Goal: Complete application form

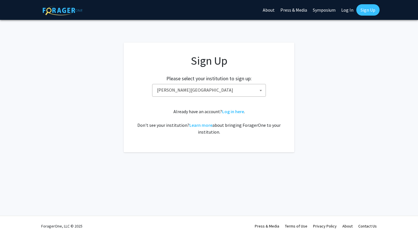
select select "24"
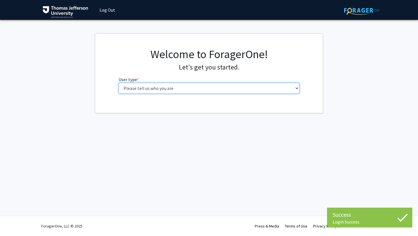
click at [202, 93] on select "Please tell us who you are Undergraduate Student Master's Student Doctoral Cand…" at bounding box center [208, 88] width 181 height 11
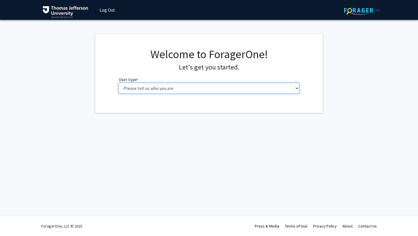
select select "3: doc"
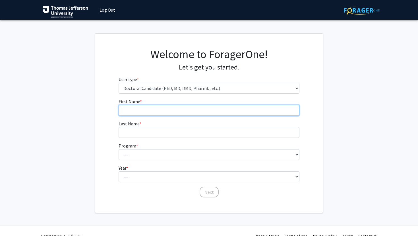
click at [185, 112] on input "First Name * required" at bounding box center [208, 110] width 181 height 11
type input "Nia"
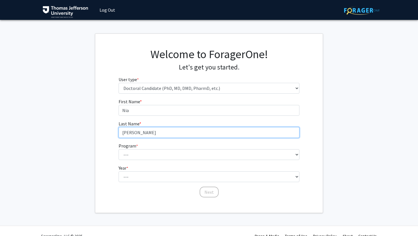
type input "[PERSON_NAME]"
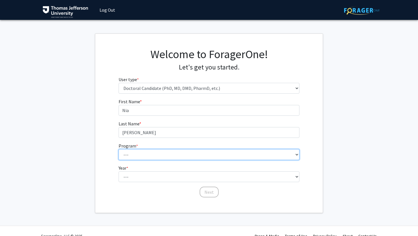
click at [145, 155] on select "--- Accelerated 3+3 BS in Health Sciences/Doctor of [MEDICAL_DATA] Accelerated …" at bounding box center [208, 154] width 181 height 11
select select "35: 815"
click at [151, 152] on select "--- Accelerated 3+3 BS in Health Sciences/Doctor of [MEDICAL_DATA] Accelerated …" at bounding box center [208, 154] width 181 height 11
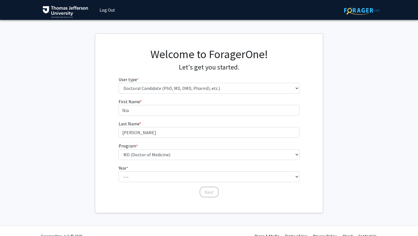
click at [126, 184] on form "First Name * required [PERSON_NAME] Last Name * required [PERSON_NAME] Program …" at bounding box center [208, 145] width 181 height 94
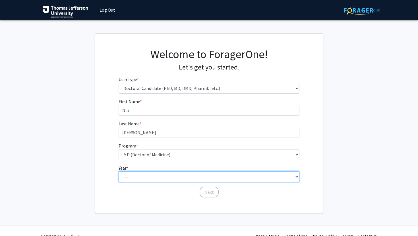
click at [126, 178] on select "--- First Year Second Year Third Year Fourth Year Fifth Year Sixth Year Seventh…" at bounding box center [208, 177] width 181 height 11
select select "1: first_year"
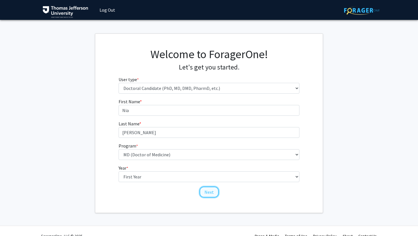
click at [212, 194] on button "Next" at bounding box center [208, 192] width 19 height 11
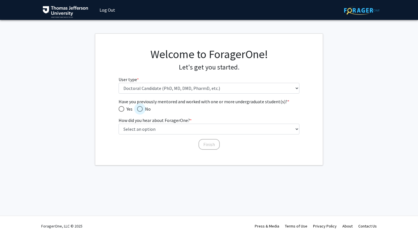
click at [141, 110] on span "Have you previously mentored and worked with one or more undergraduate student(…" at bounding box center [140, 109] width 6 height 6
click at [141, 110] on input "No" at bounding box center [140, 109] width 6 height 6
radio input "true"
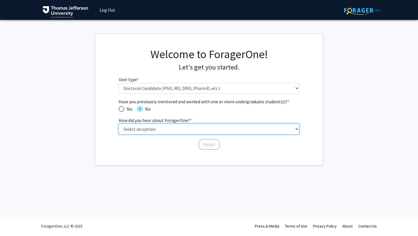
click at [159, 125] on select "Select an option Peer/student recommendation Faculty/staff recommendation Unive…" at bounding box center [208, 129] width 181 height 11
select select "2: faculty_recommendation"
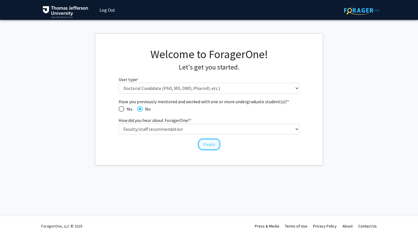
click at [205, 144] on button "Finish" at bounding box center [208, 144] width 21 height 11
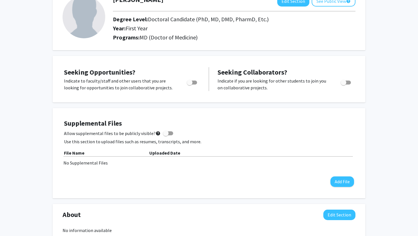
scroll to position [46, 0]
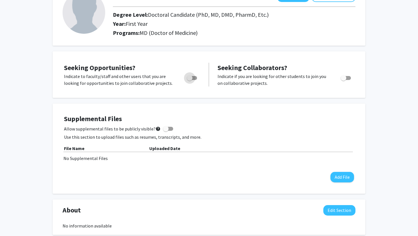
click at [191, 80] on span "Toggle" at bounding box center [190, 78] width 6 height 6
click at [189, 80] on input "Are you actively seeking opportunities?" at bounding box center [189, 80] width 0 height 0
checkbox input "true"
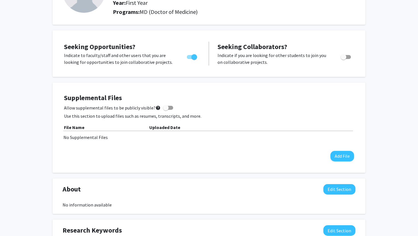
scroll to position [0, 0]
